Goal: Information Seeking & Learning: Learn about a topic

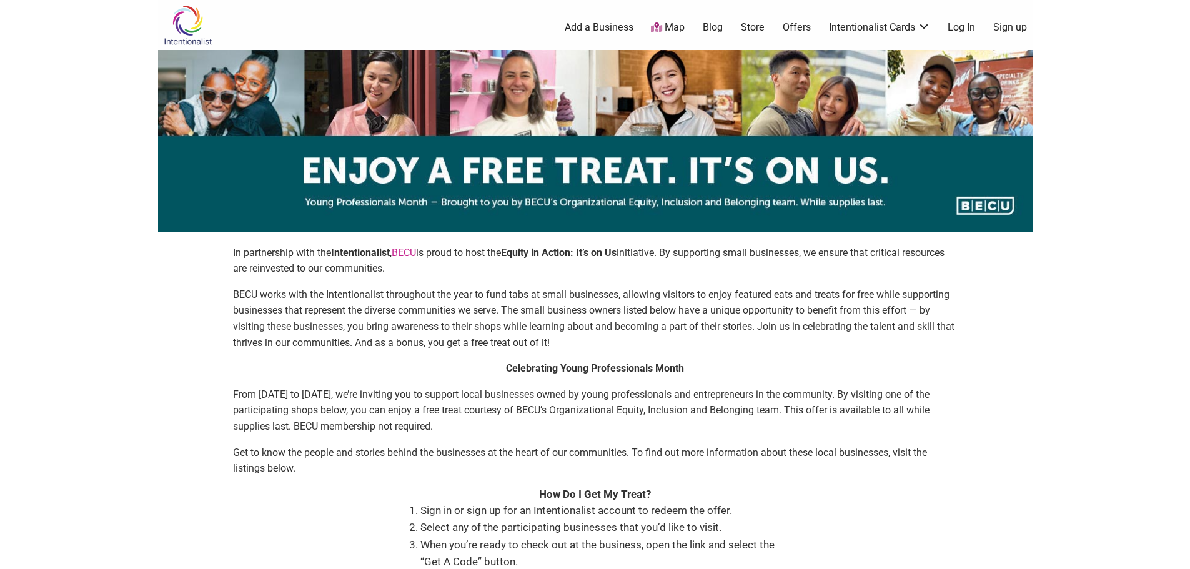
drag, startPoint x: 1097, startPoint y: 114, endPoint x: 669, endPoint y: 317, distance: 474.5
click at [669, 317] on p "BECU works with the Intentionalist throughout the year to fund tabs at small bu…" at bounding box center [595, 319] width 725 height 64
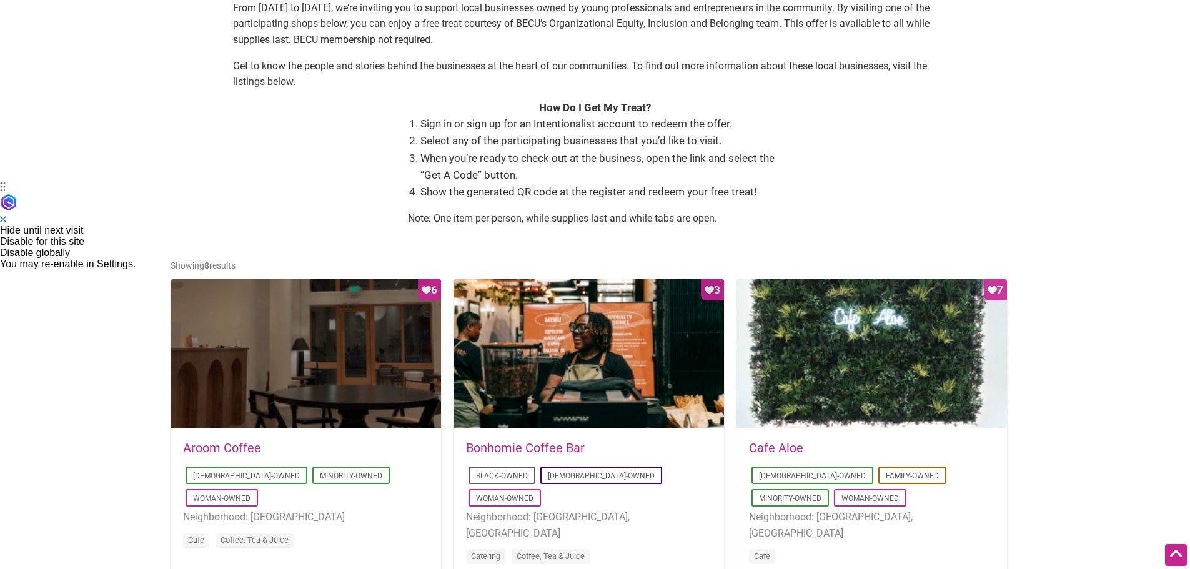
scroll to position [437, 0]
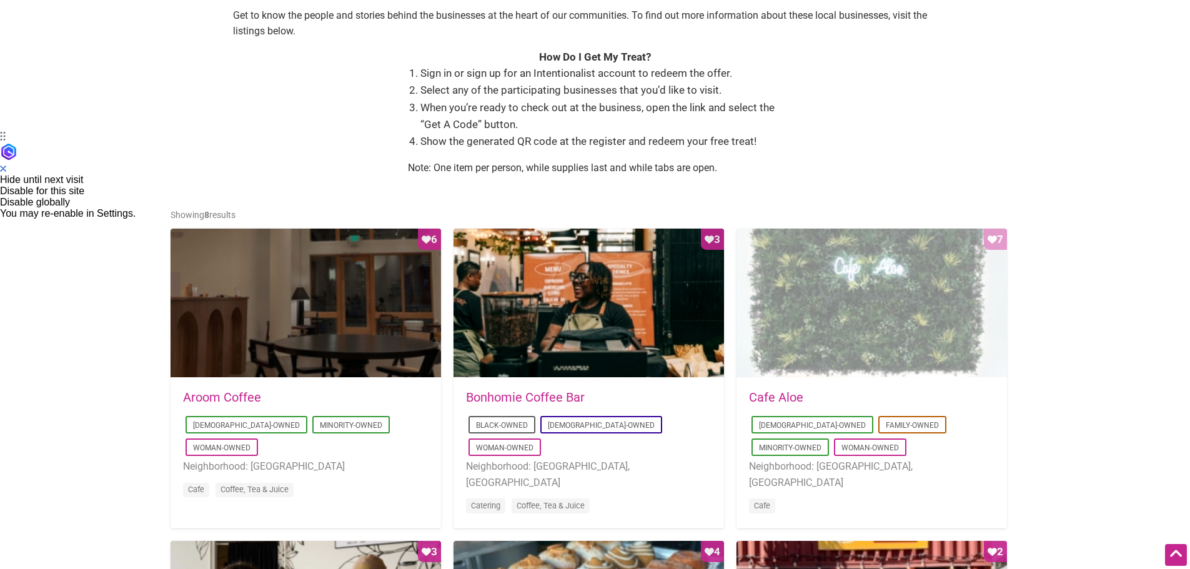
click at [929, 296] on div "Favorite Count 7" at bounding box center [872, 304] width 271 height 150
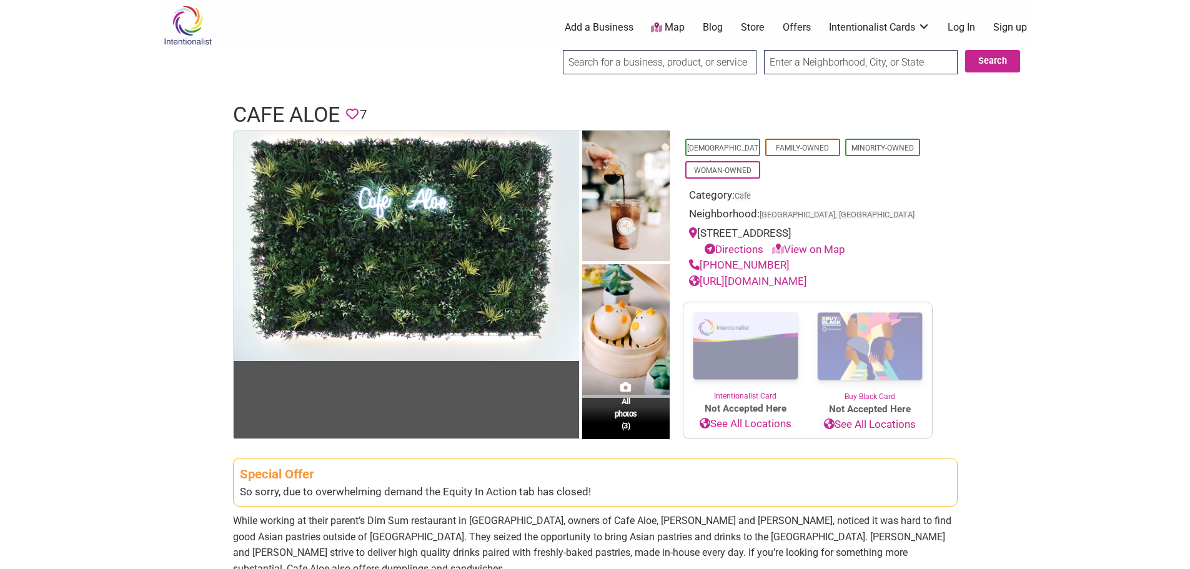
click at [783, 174] on div "Asian-Owned Family-Owned Minority-Owned Woman-Owned" at bounding box center [808, 158] width 250 height 45
click at [747, 148] on link "[DEMOGRAPHIC_DATA]-Owned" at bounding box center [722, 156] width 71 height 25
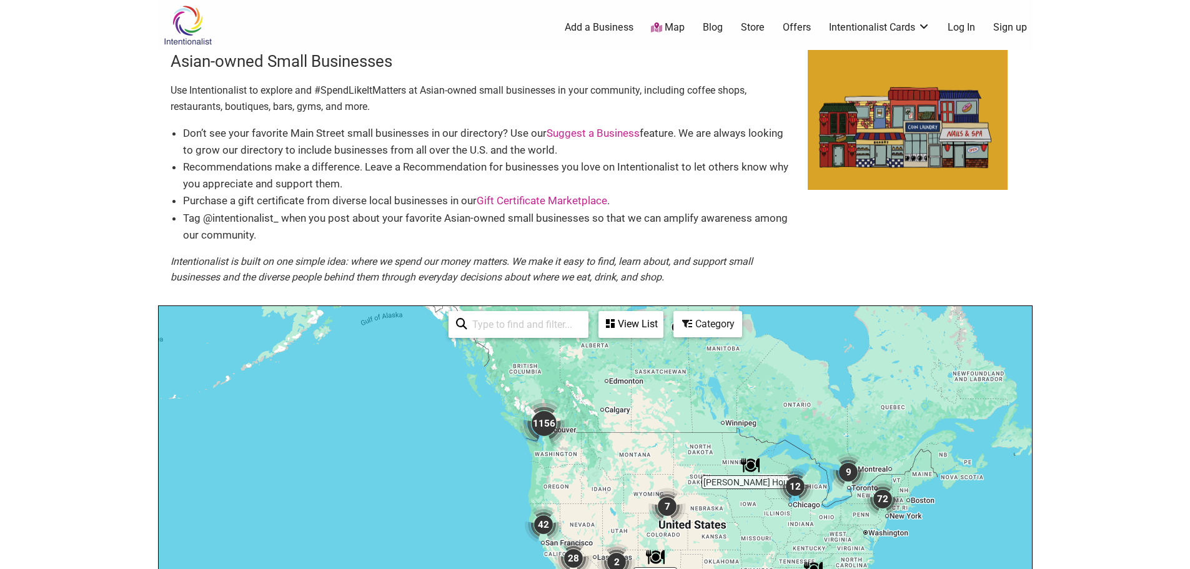
click at [537, 427] on img "1156" at bounding box center [544, 424] width 50 height 50
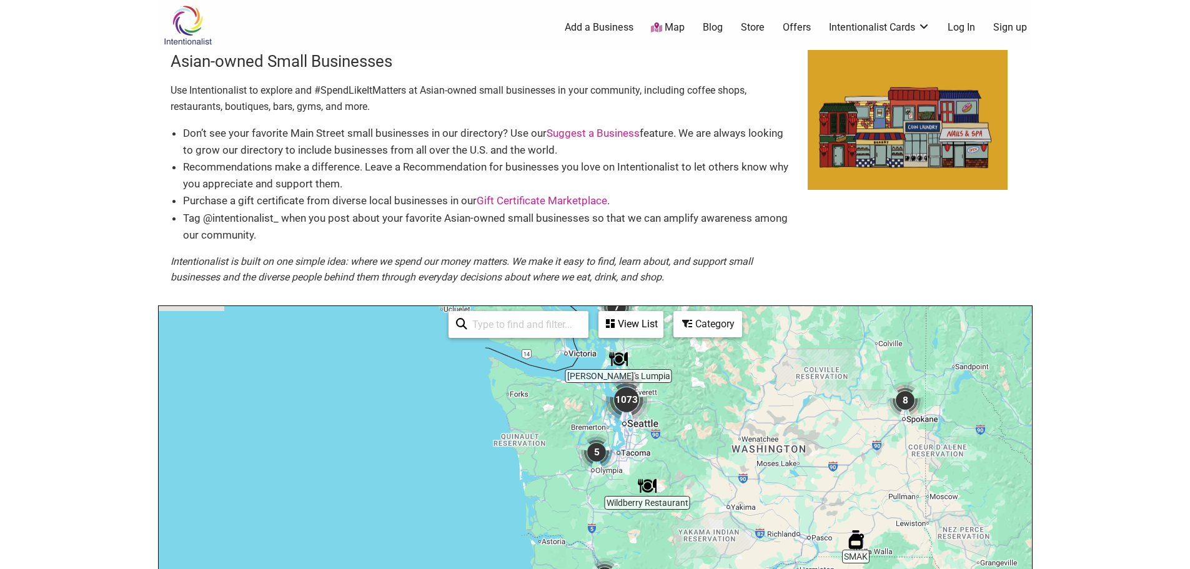
drag, startPoint x: 573, startPoint y: 542, endPoint x: 726, endPoint y: 433, distance: 188.1
click at [726, 433] on div "To navigate, press the arrow keys." at bounding box center [595, 549] width 873 height 486
click at [621, 409] on img "1073" at bounding box center [627, 400] width 50 height 50
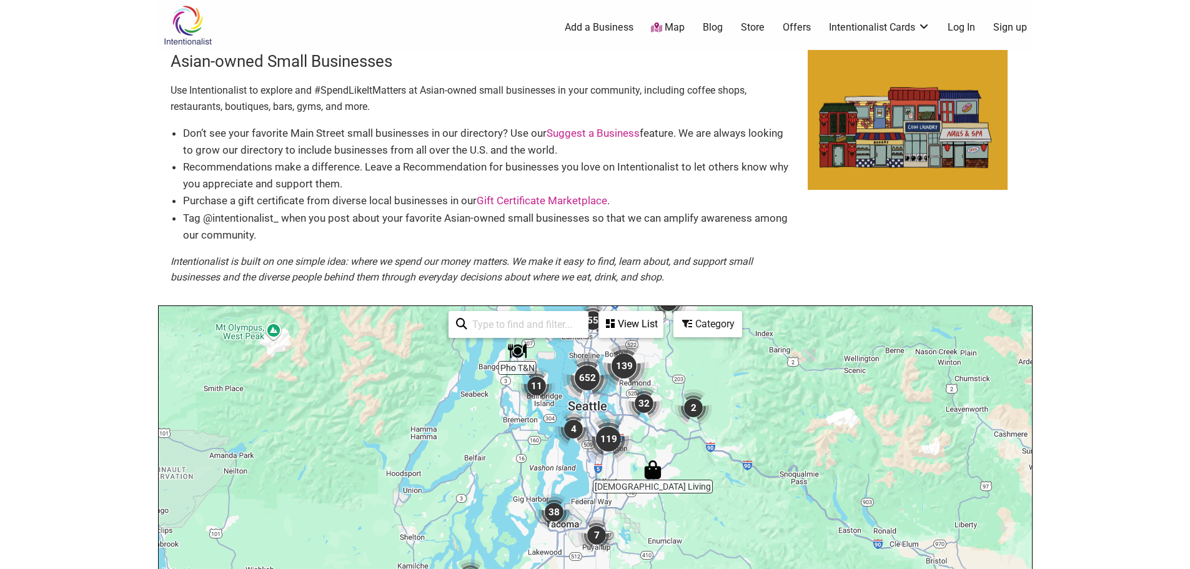
drag, startPoint x: 645, startPoint y: 513, endPoint x: 657, endPoint y: 381, distance: 132.4
click at [657, 381] on div "To navigate, press the arrow keys." at bounding box center [595, 549] width 873 height 486
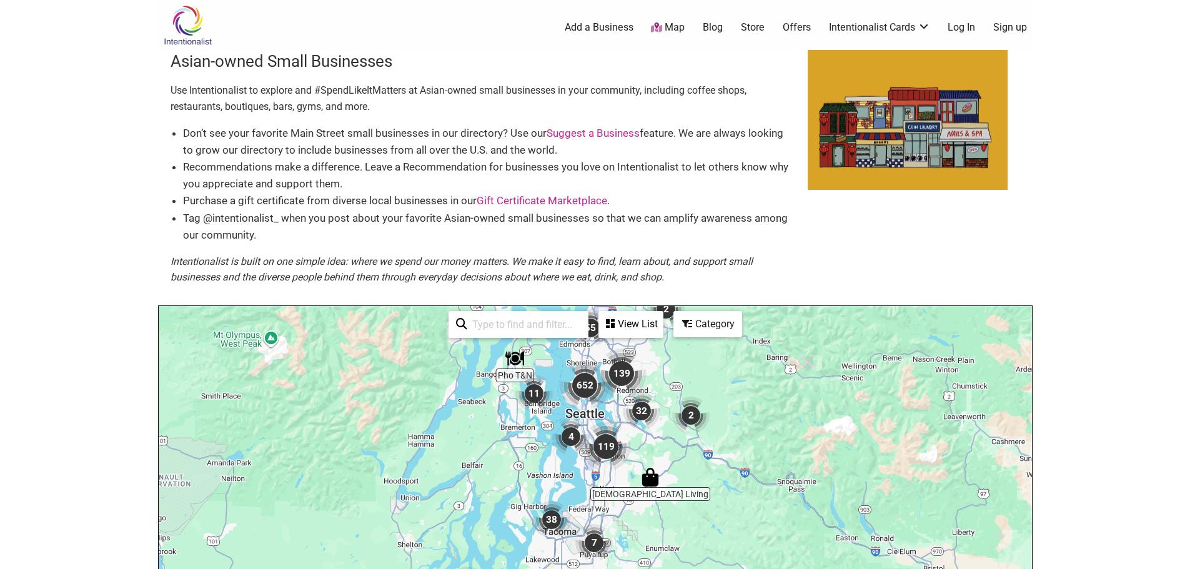
drag, startPoint x: 633, startPoint y: 440, endPoint x: 625, endPoint y: 454, distance: 15.7
click at [625, 454] on img "119" at bounding box center [606, 447] width 50 height 50
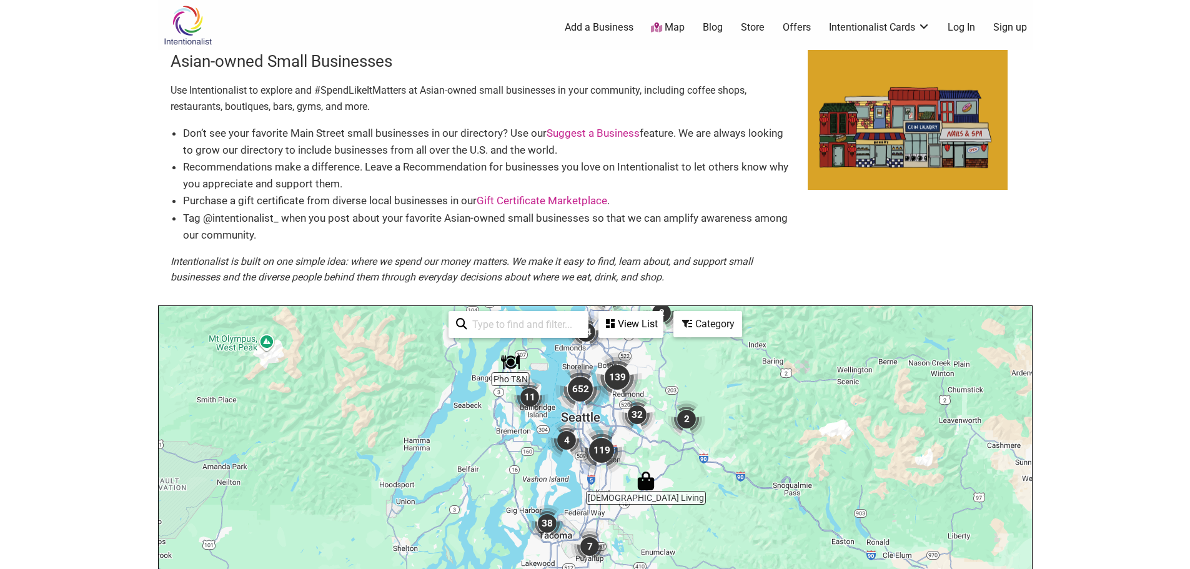
click at [635, 414] on img "32" at bounding box center [637, 414] width 37 height 37
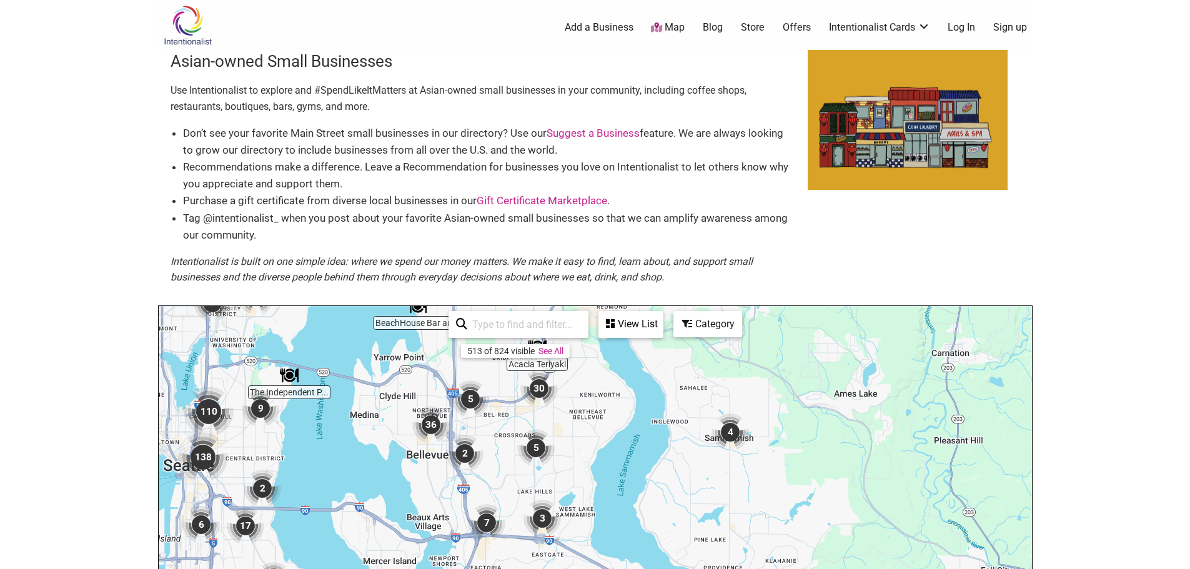
drag, startPoint x: 677, startPoint y: 535, endPoint x: 698, endPoint y: 540, distance: 21.7
click at [698, 540] on div "To navigate, press the arrow keys." at bounding box center [595, 549] width 873 height 486
click at [536, 449] on img "5" at bounding box center [535, 447] width 37 height 37
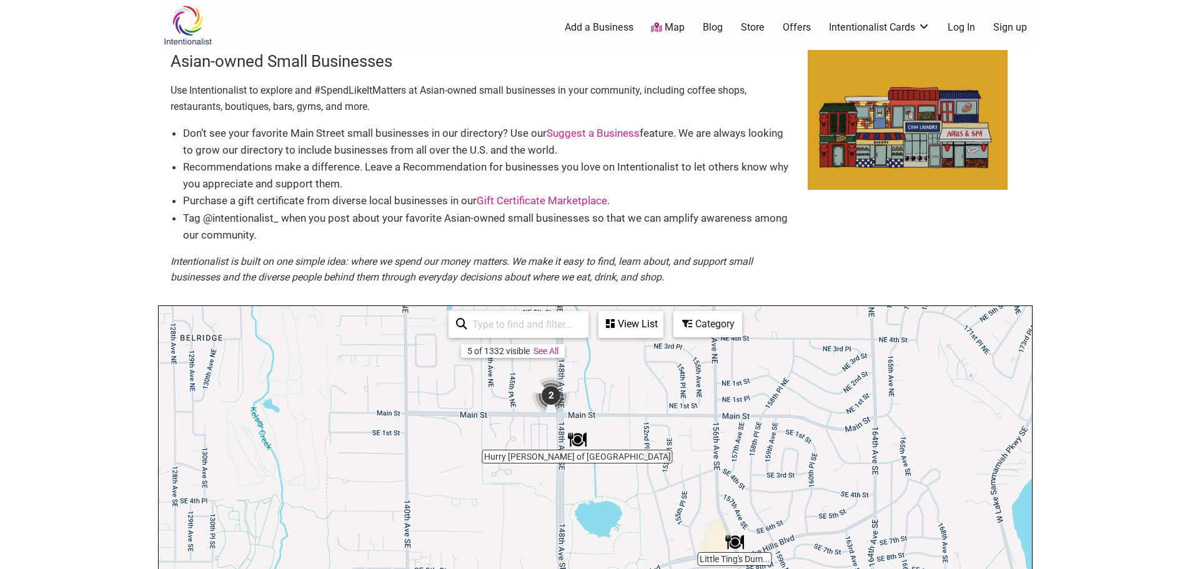
click at [550, 394] on img "2" at bounding box center [550, 395] width 37 height 37
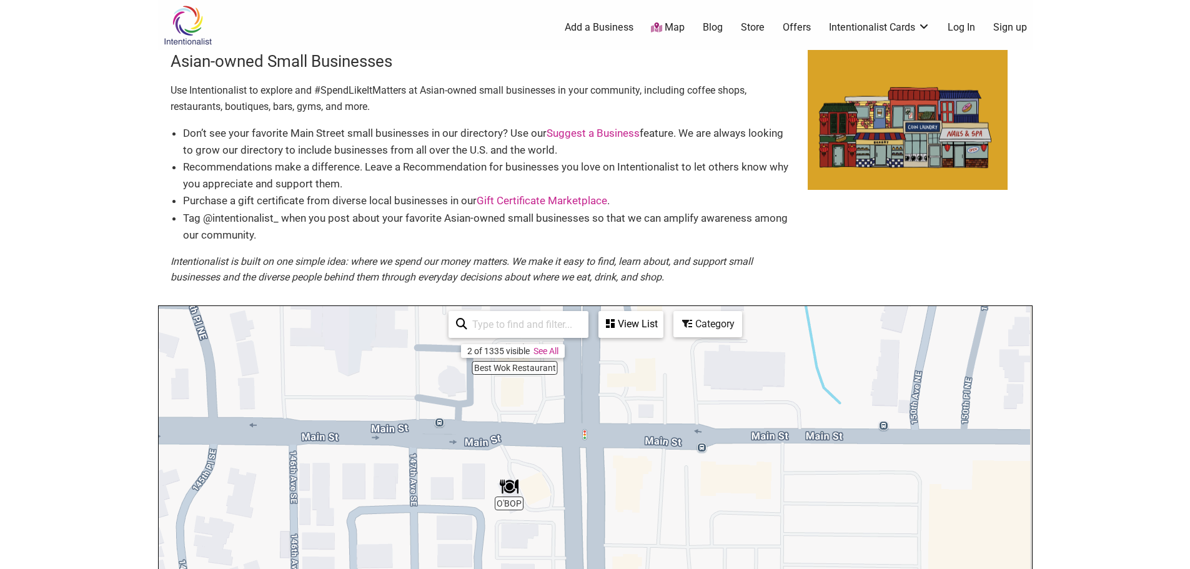
drag, startPoint x: 646, startPoint y: 498, endPoint x: 536, endPoint y: 400, distance: 146.9
click at [536, 400] on div "To navigate, press the arrow keys." at bounding box center [595, 549] width 873 height 486
